Goal: Complete application form

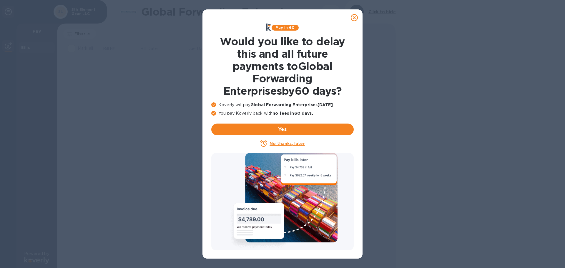
click at [356, 19] on icon at bounding box center [354, 17] width 7 height 7
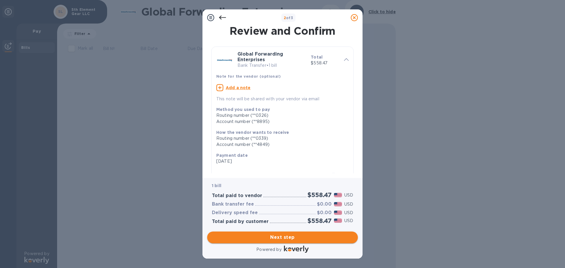
click at [290, 238] on span "Next step" at bounding box center [282, 237] width 141 height 7
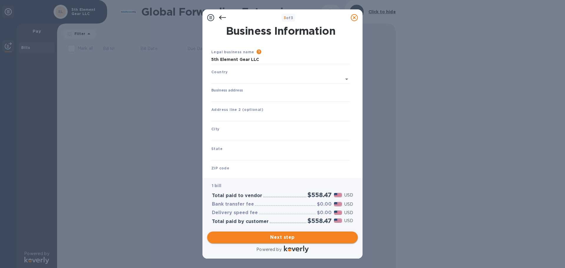
type input "[GEOGRAPHIC_DATA]"
click at [264, 96] on input "Business address" at bounding box center [280, 96] width 139 height 9
paste input "[STREET_ADDRESS]"
type input "[STREET_ADDRESS]"
type input "Royal Oak"
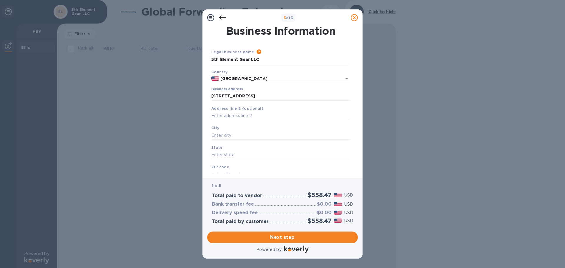
type input "MI"
type input "48067"
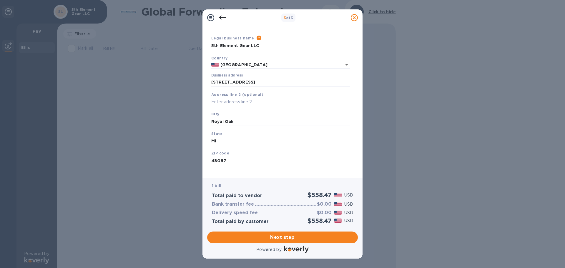
scroll to position [20, 0]
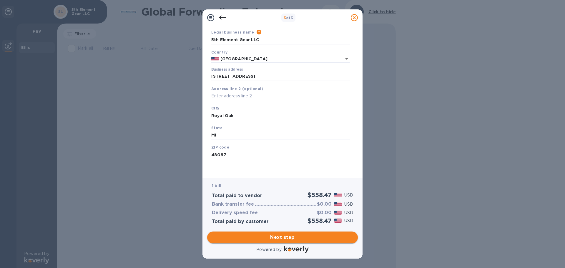
click at [279, 235] on span "Next step" at bounding box center [282, 237] width 141 height 7
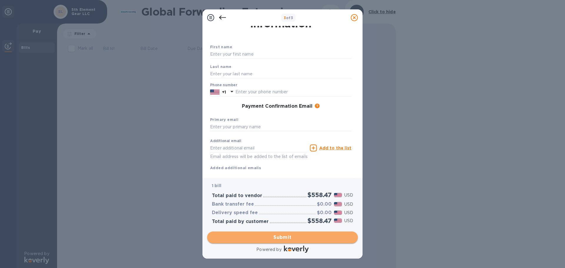
click at [315, 235] on span "Submit" at bounding box center [282, 237] width 141 height 7
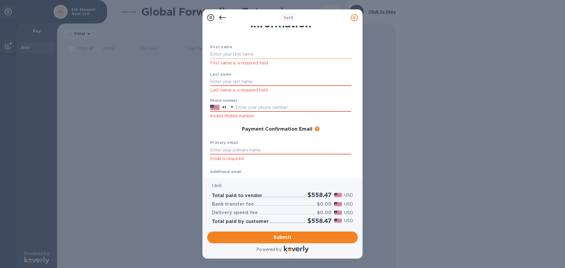
click at [247, 53] on input "text" at bounding box center [280, 54] width 141 height 9
type input "[PERSON_NAME]"
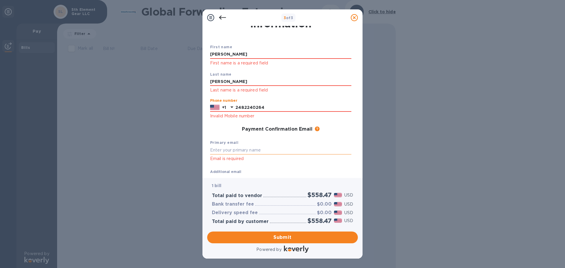
type input "2482240264"
click at [251, 150] on input "text" at bounding box center [280, 150] width 141 height 9
type input "[PERSON_NAME][EMAIL_ADDRESS][DOMAIN_NAME]"
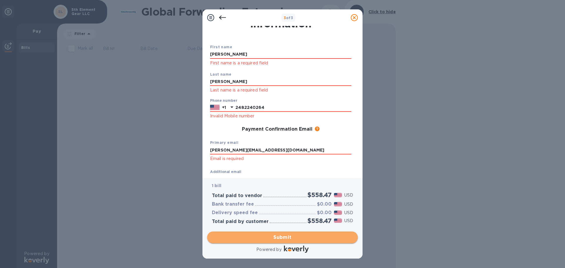
click at [261, 239] on span "Submit" at bounding box center [282, 237] width 141 height 7
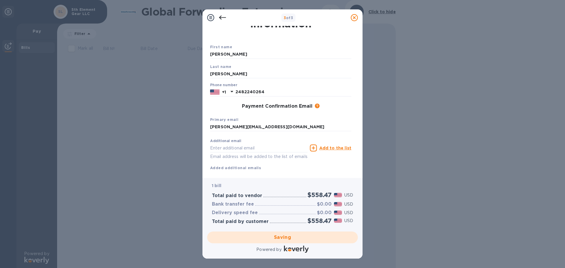
click at [259, 239] on div "Saving" at bounding box center [282, 237] width 155 height 16
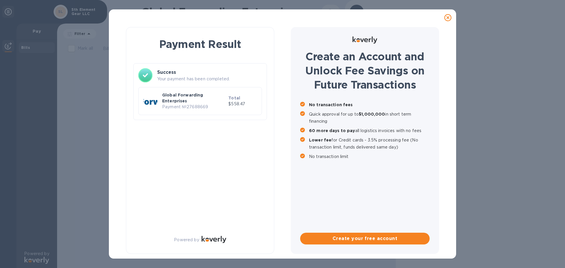
scroll to position [0, 0]
click at [450, 18] on icon at bounding box center [447, 17] width 7 height 7
